Goal: Task Accomplishment & Management: Use online tool/utility

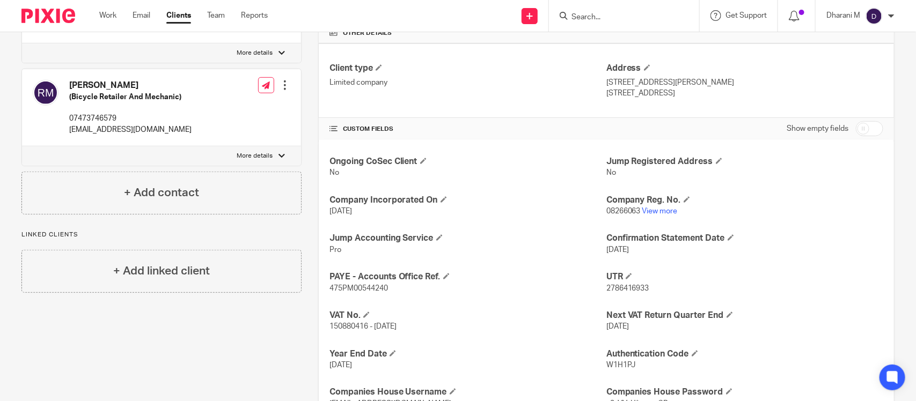
scroll to position [268, 0]
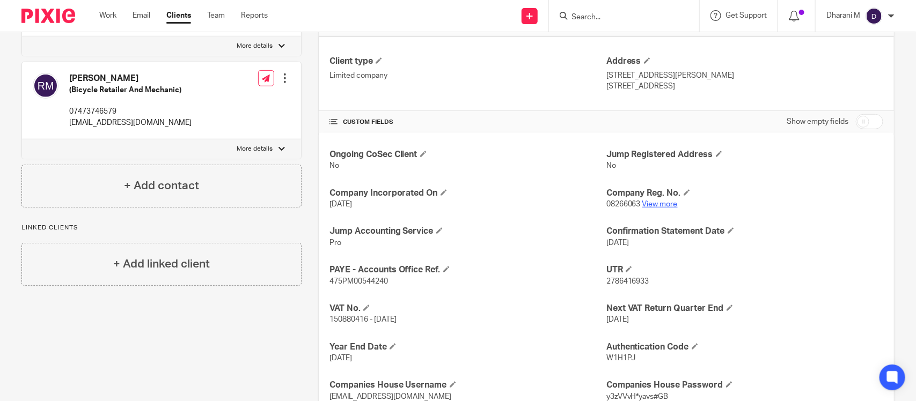
click at [645, 204] on link "View more" at bounding box center [659, 205] width 35 height 8
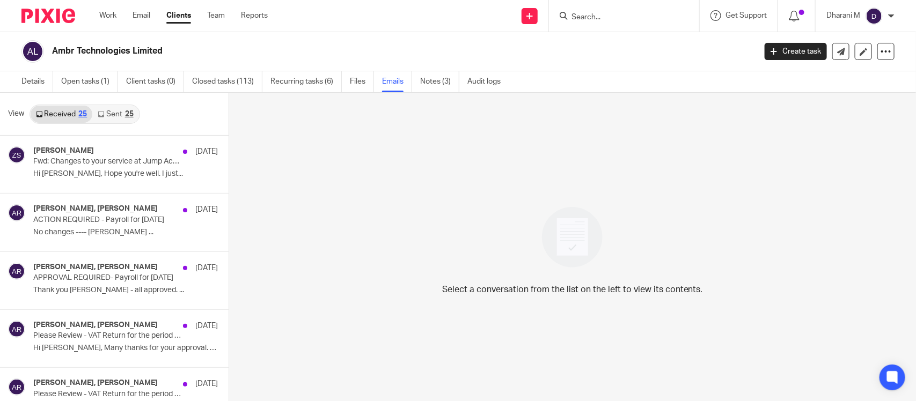
click at [886, 20] on div "Dharani M" at bounding box center [860, 16] width 68 height 17
click at [870, 60] on span "Email integration" at bounding box center [861, 58] width 56 height 8
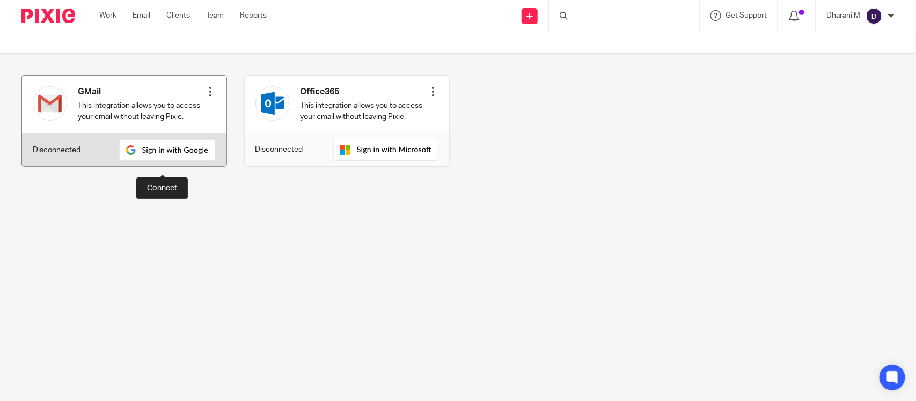
click at [176, 154] on img at bounding box center [167, 149] width 97 height 21
